Goal: Task Accomplishment & Management: Complete application form

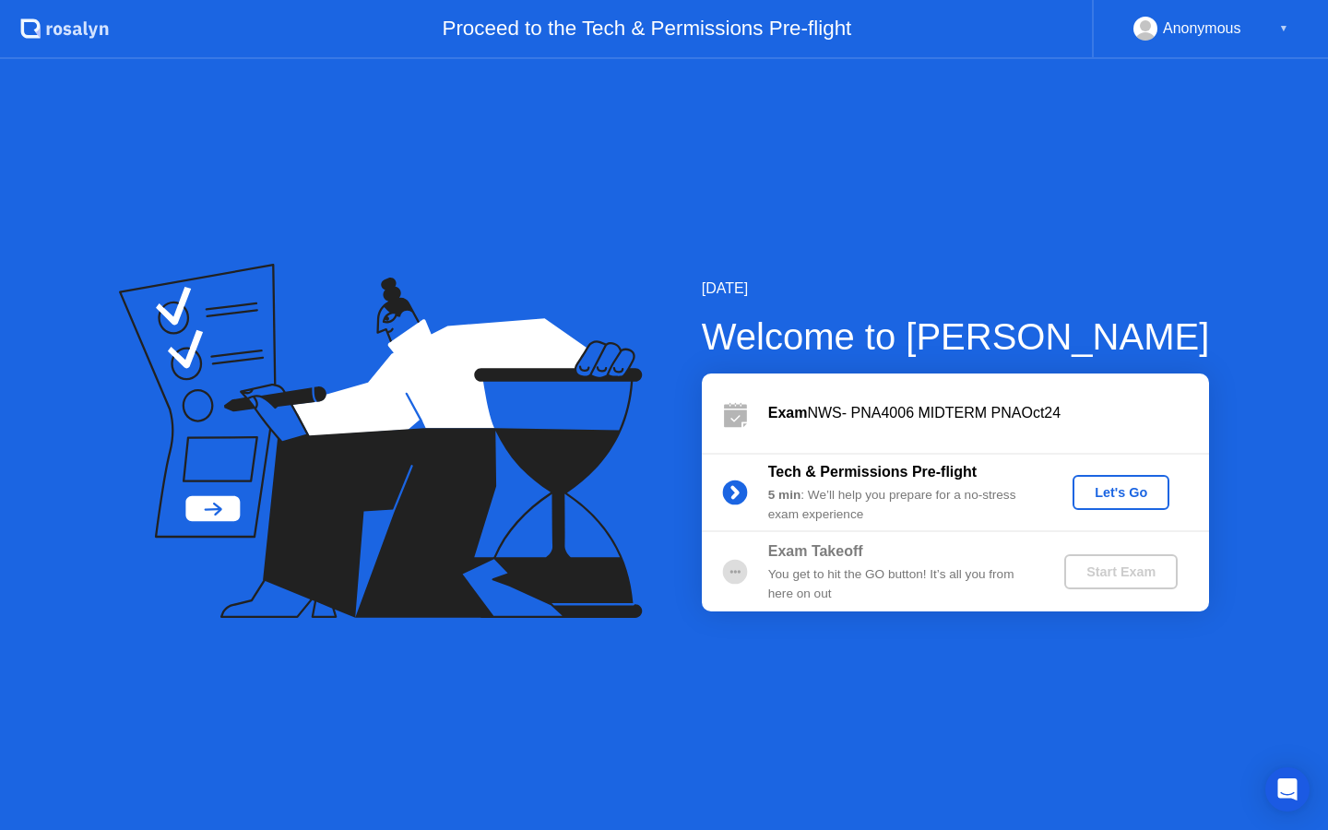
click at [1130, 486] on div "Let's Go" at bounding box center [1121, 492] width 82 height 15
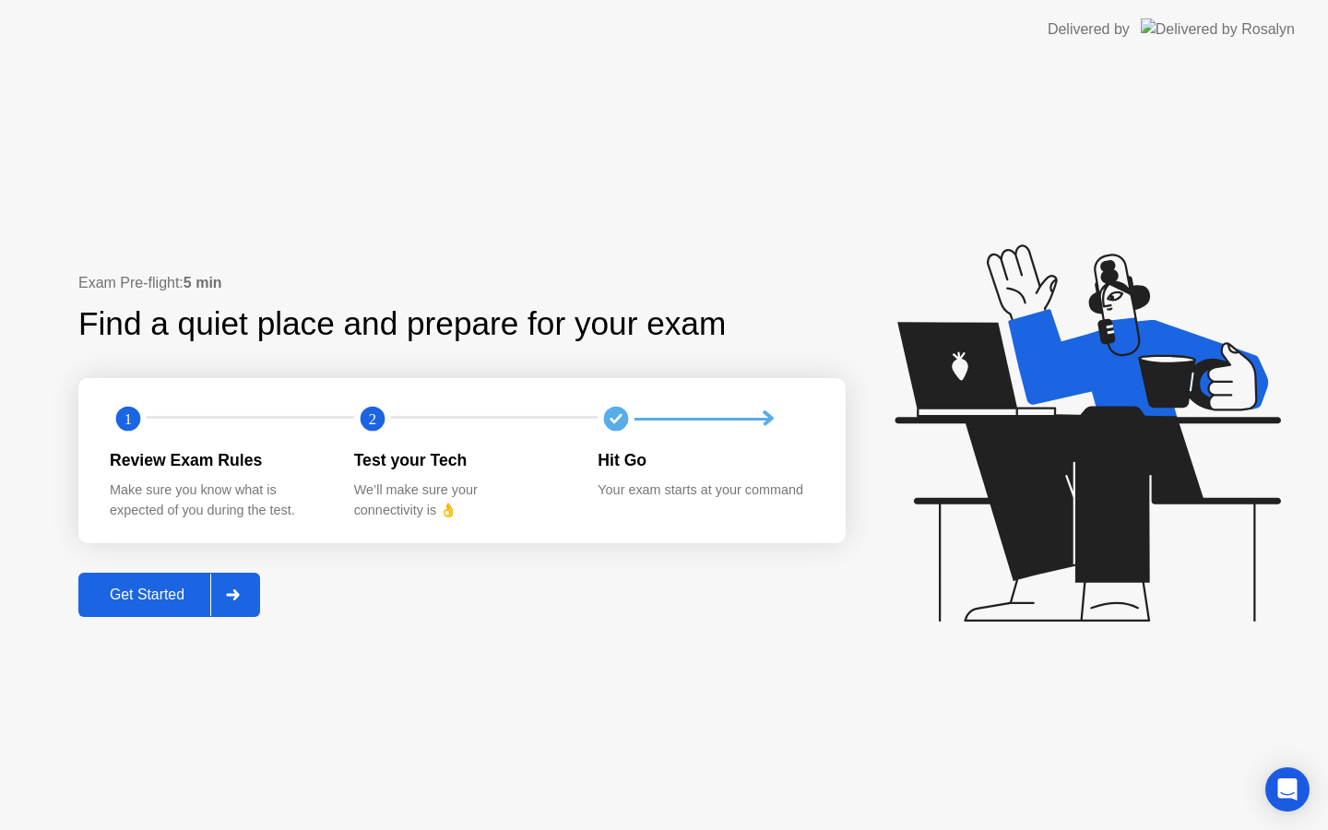
click at [154, 590] on div "Get Started" at bounding box center [147, 594] width 126 height 17
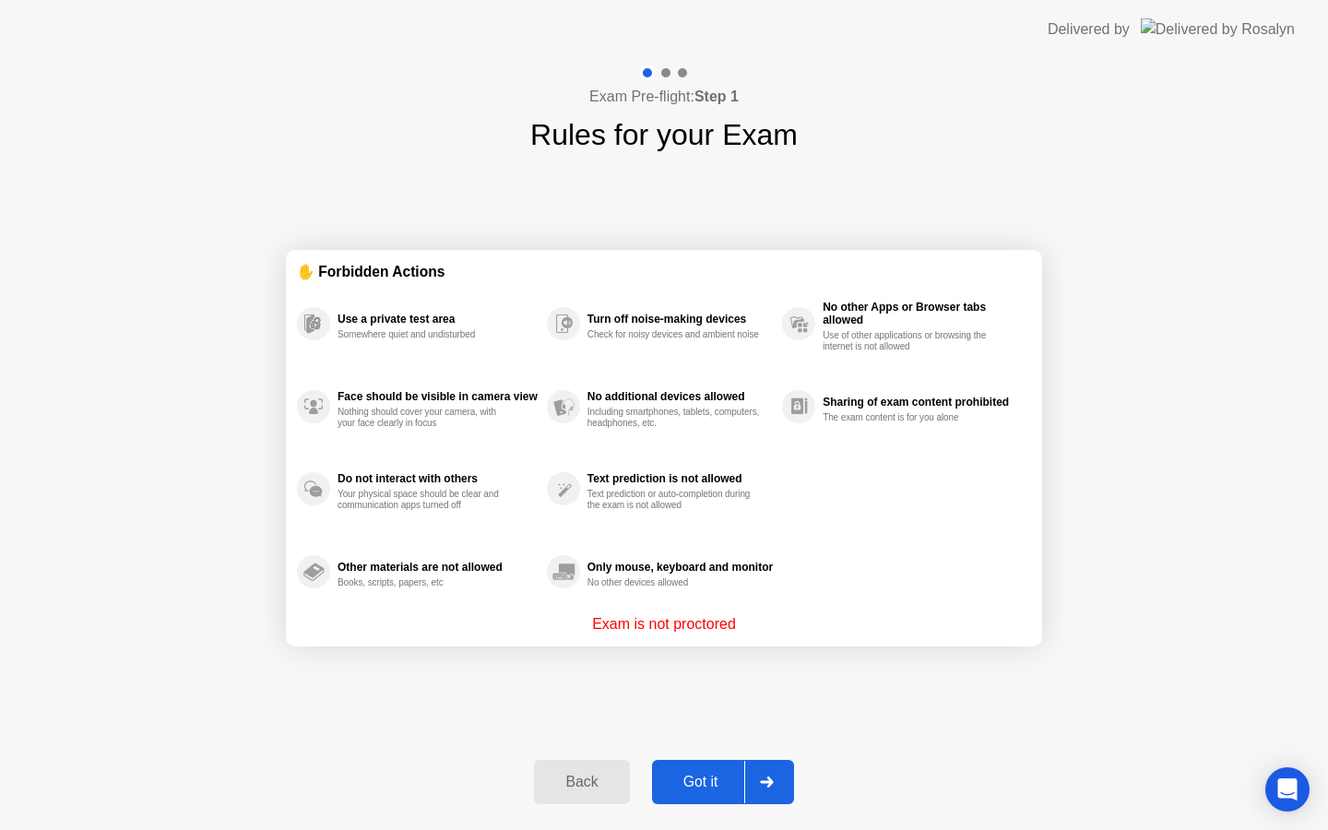
click at [709, 788] on div "Got it" at bounding box center [700, 782] width 87 height 17
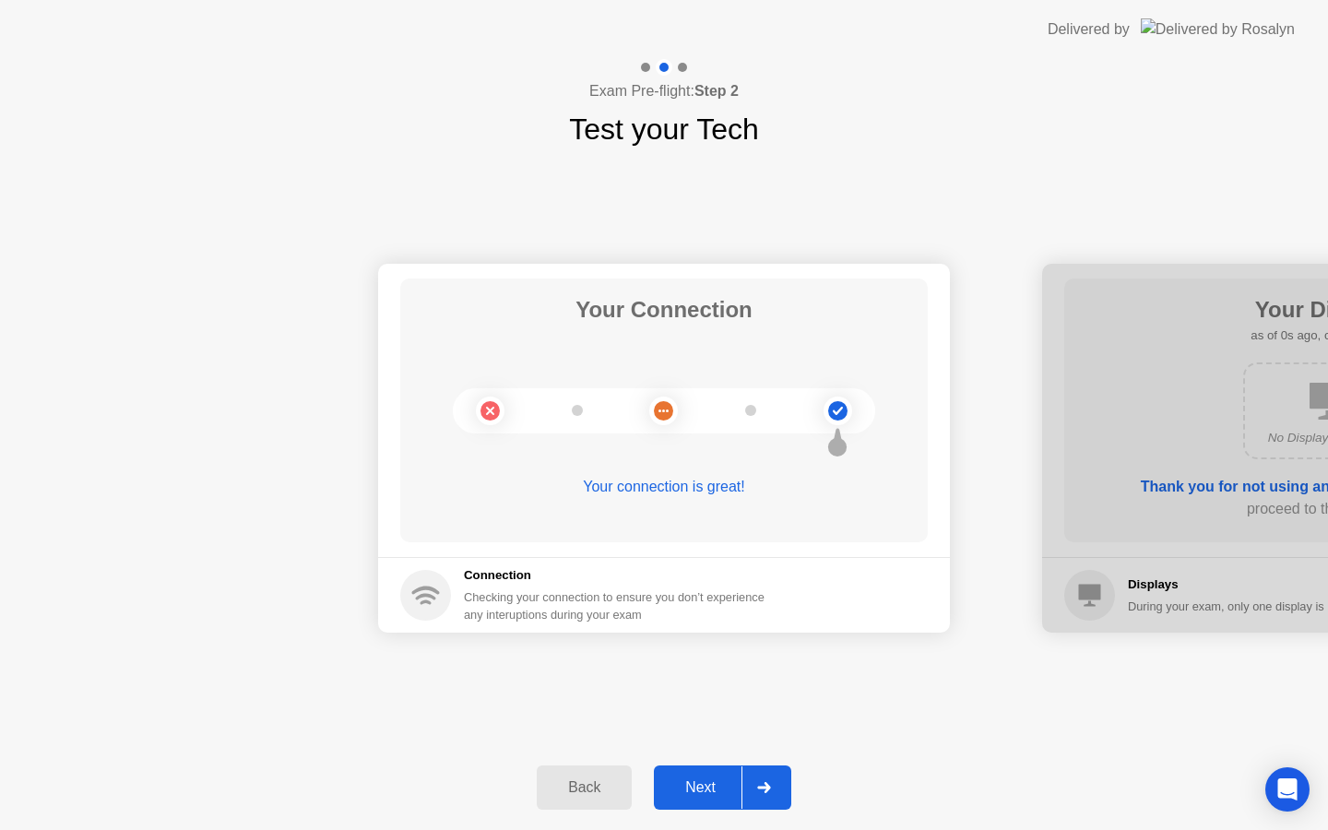
click at [740, 782] on div "Next" at bounding box center [700, 787] width 82 height 17
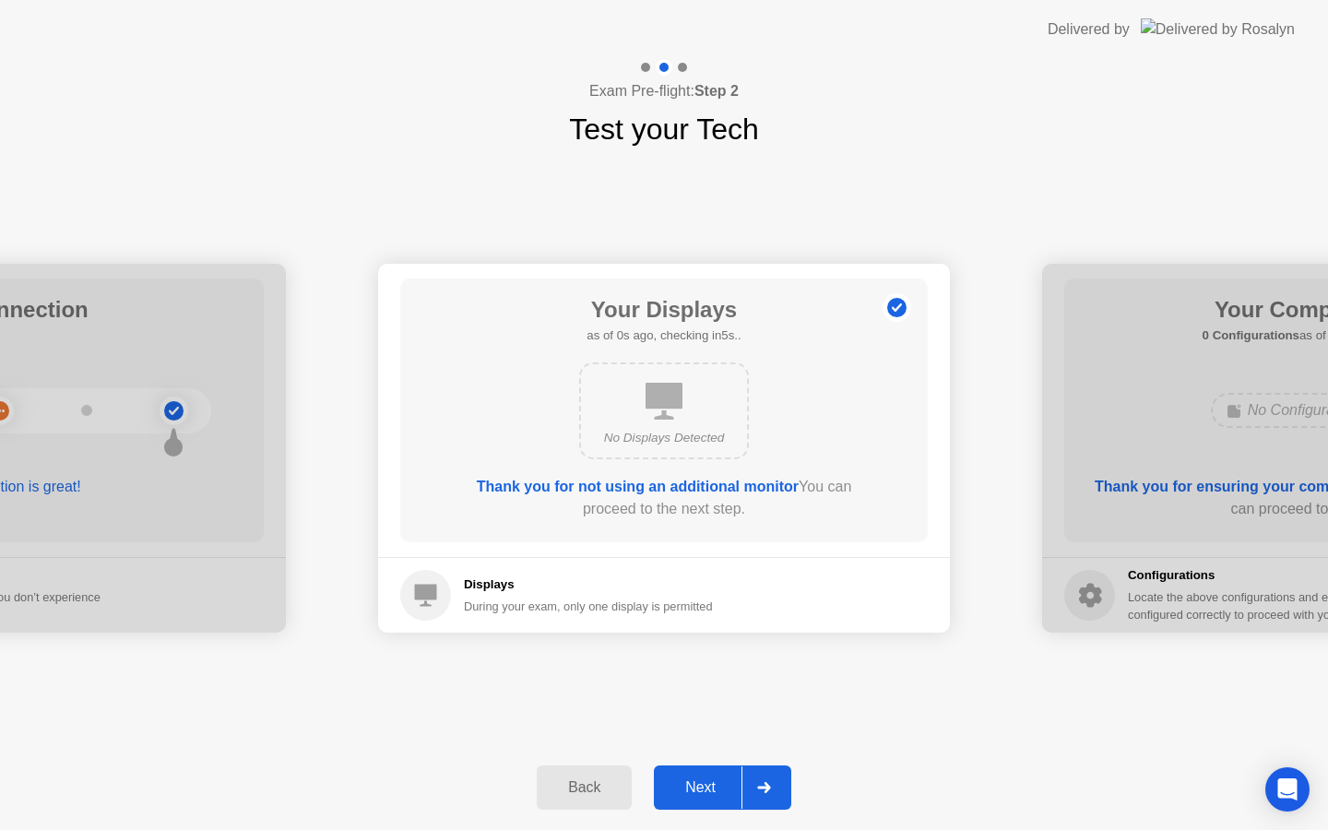
click at [740, 782] on div "Next" at bounding box center [700, 787] width 82 height 17
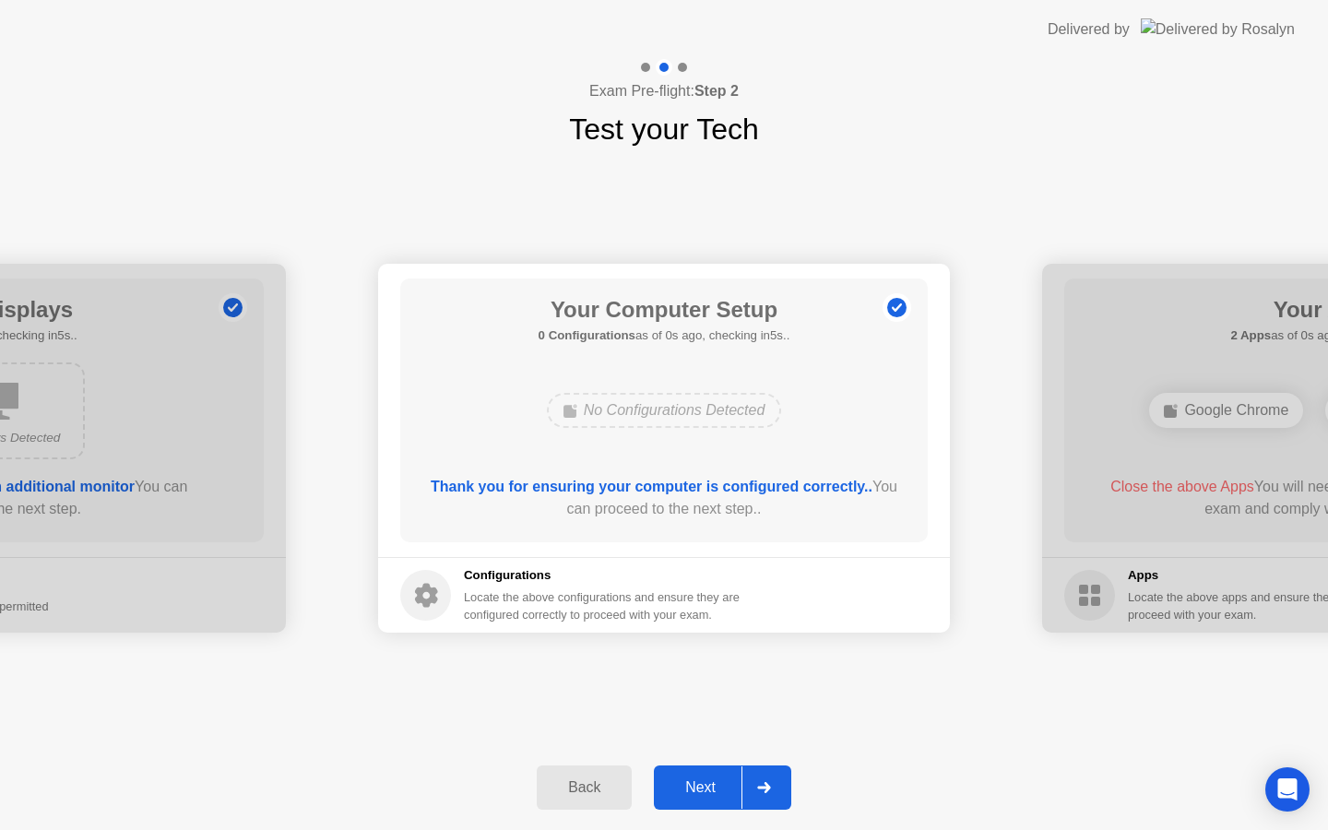
click at [740, 782] on div "Next" at bounding box center [700, 787] width 82 height 17
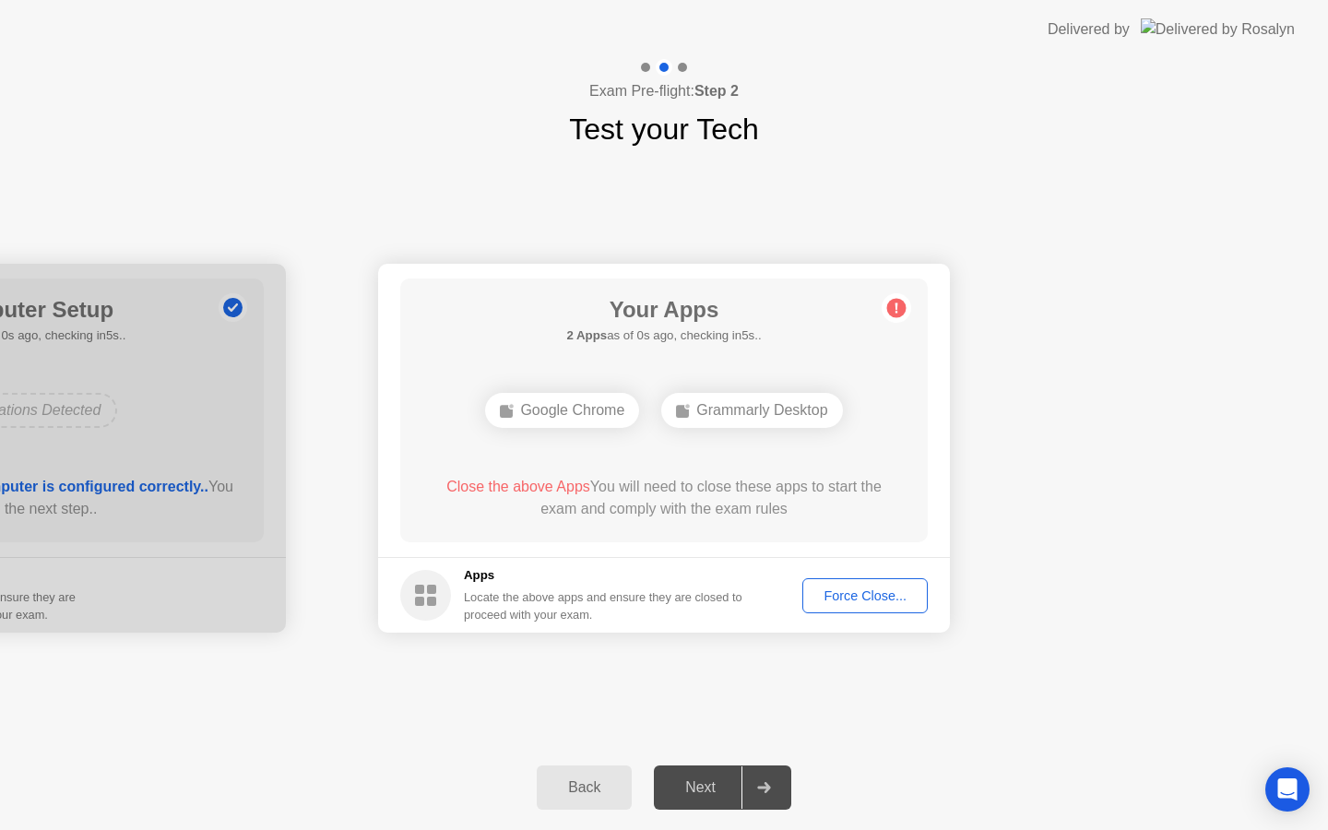
click at [740, 782] on div "Next" at bounding box center [700, 787] width 82 height 17
click at [769, 783] on icon at bounding box center [764, 787] width 14 height 11
click at [728, 780] on div "Next" at bounding box center [700, 787] width 82 height 17
click at [868, 606] on button "Force Close..." at bounding box center [864, 595] width 125 height 35
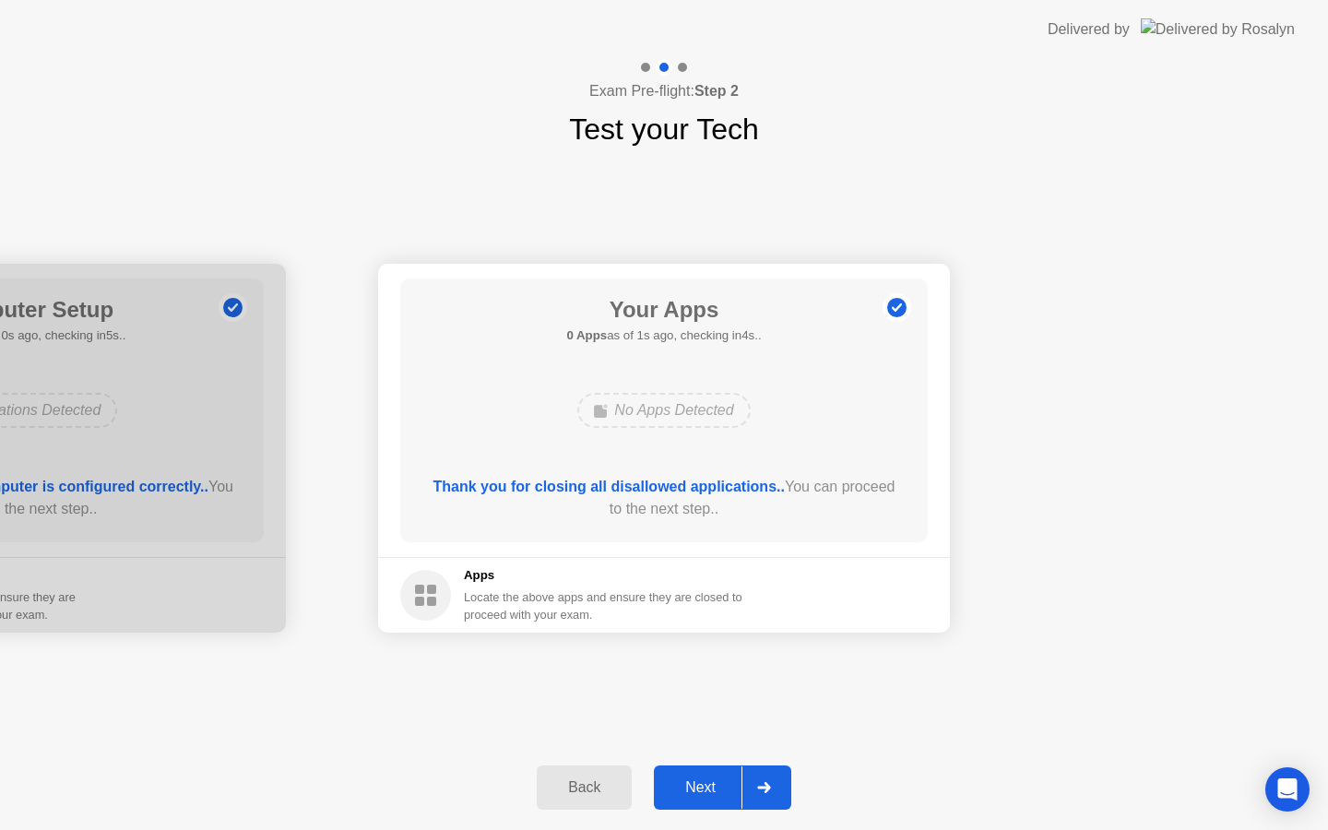
click at [723, 779] on div "Next" at bounding box center [700, 787] width 82 height 17
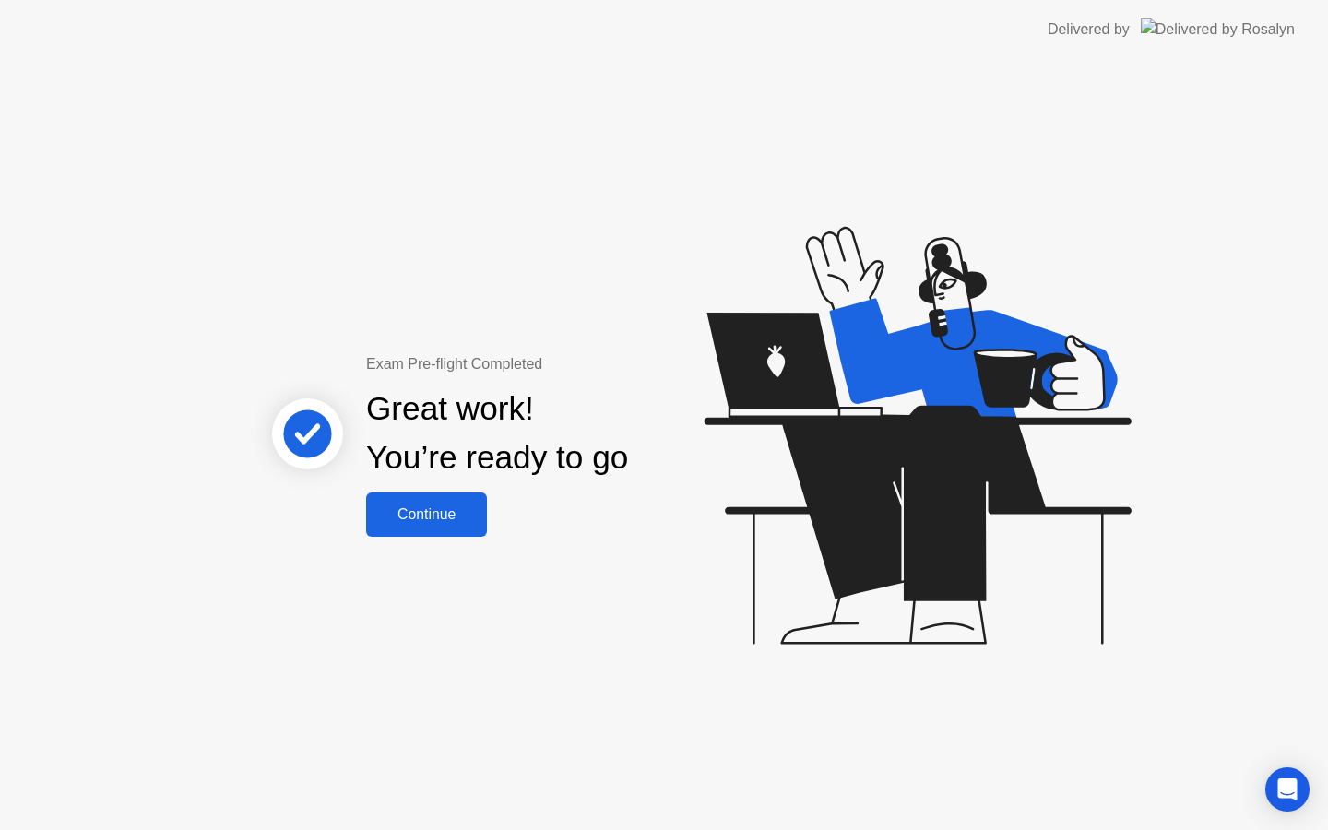
click at [429, 512] on div "Continue" at bounding box center [427, 514] width 110 height 17
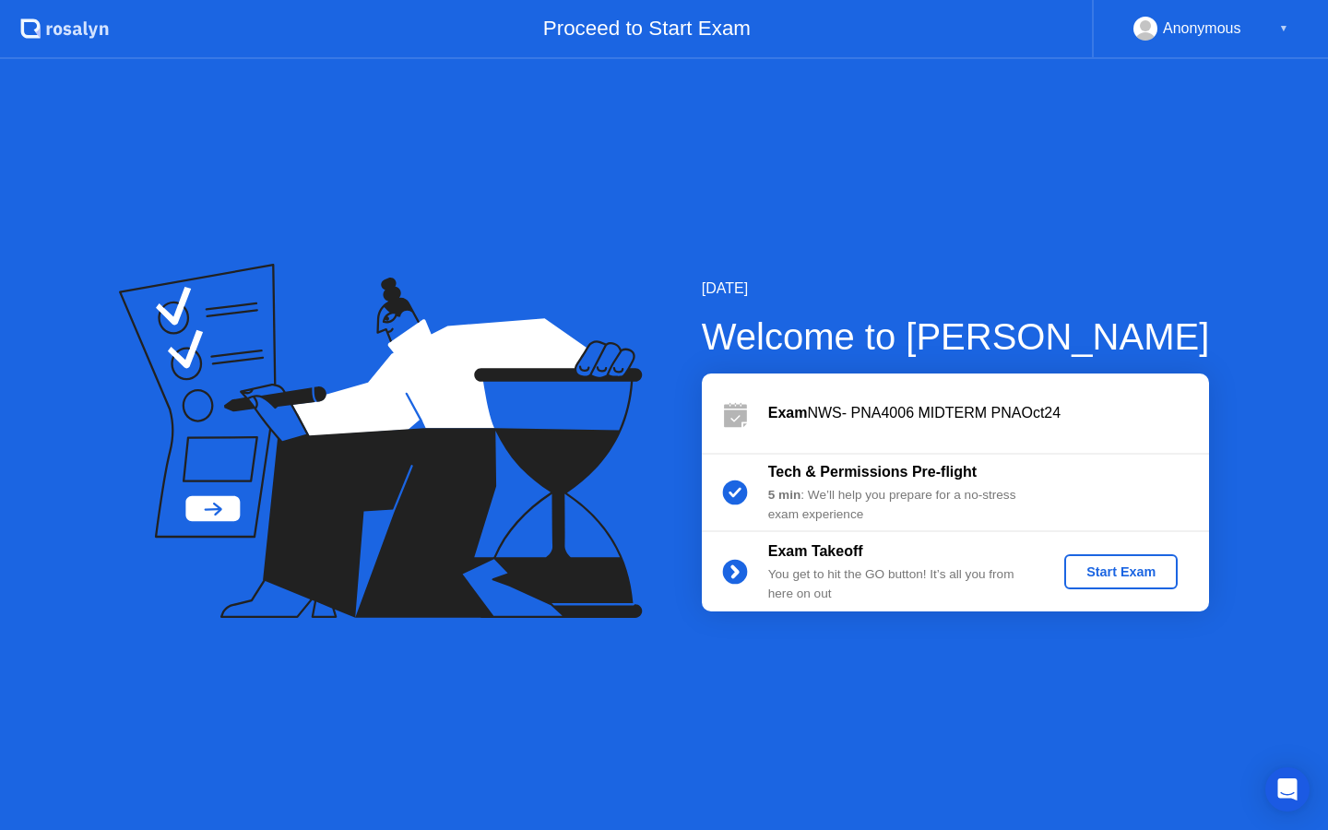
click at [1107, 576] on div "Start Exam" at bounding box center [1120, 571] width 99 height 15
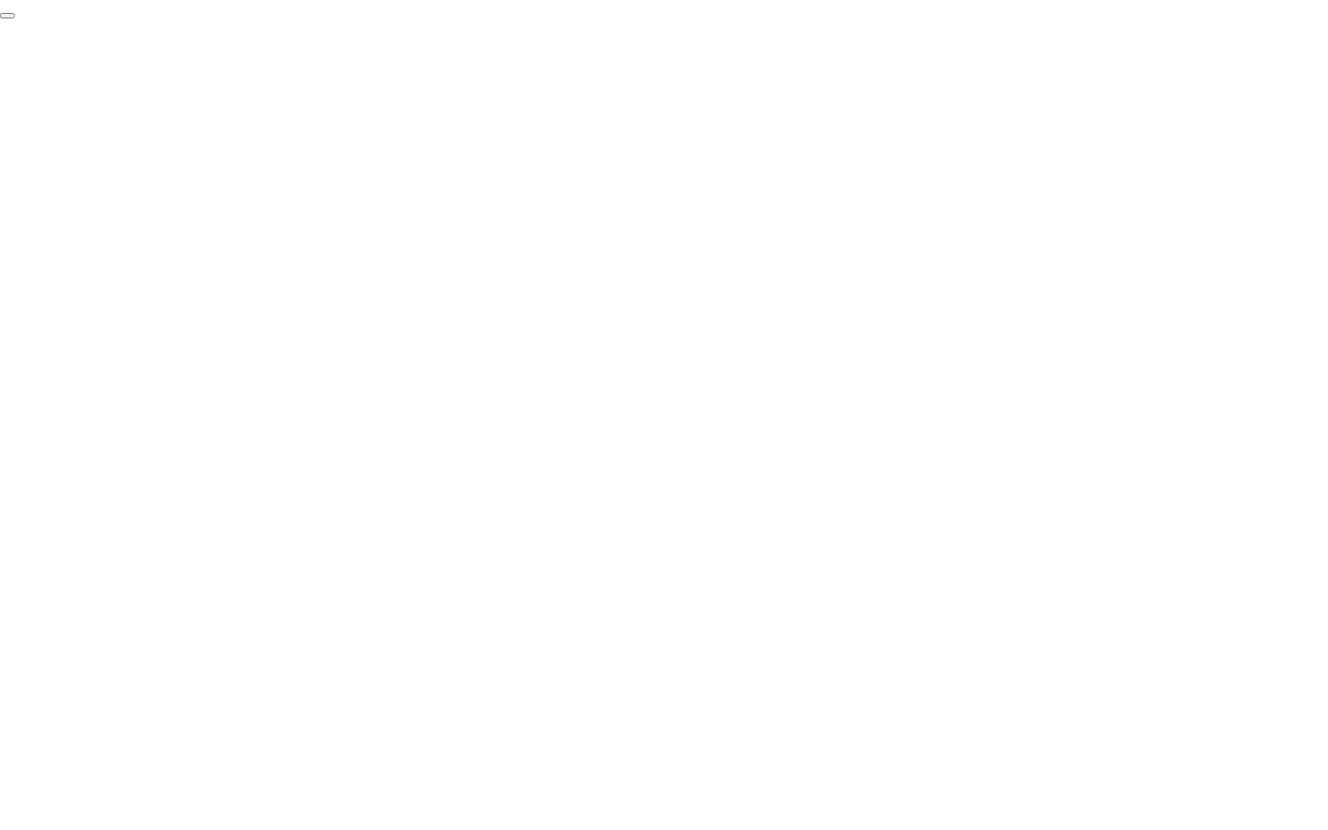
click div "End Proctoring Session"
